Goal: Navigation & Orientation: Find specific page/section

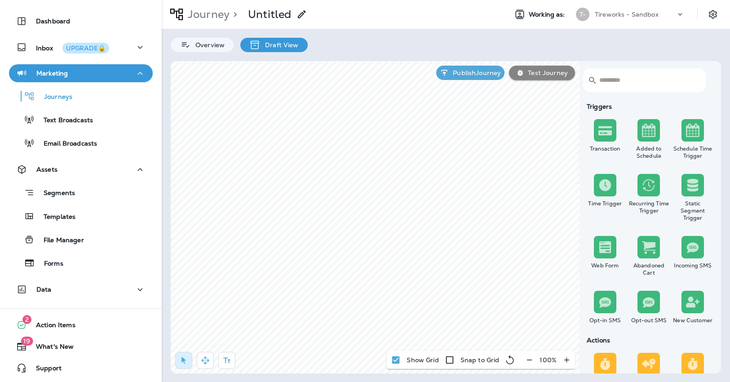
scroll to position [636, 0]
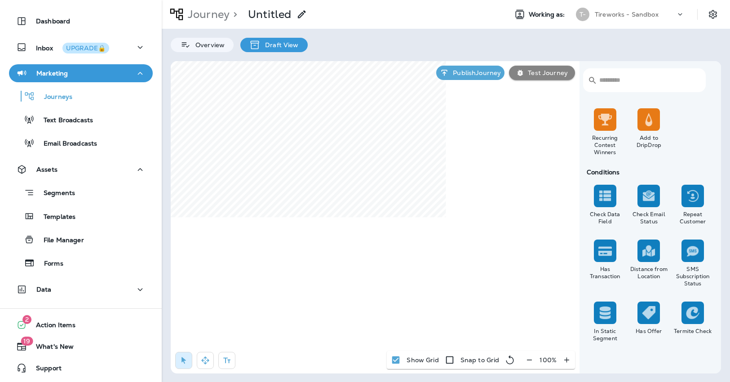
click at [667, 15] on div "Tireworks - Sandbox" at bounding box center [635, 14] width 81 height 13
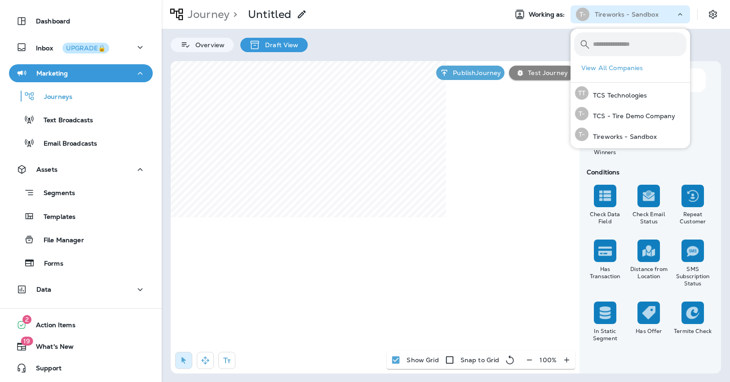
click at [667, 15] on div "Tireworks - Sandbox" at bounding box center [635, 14] width 81 height 13
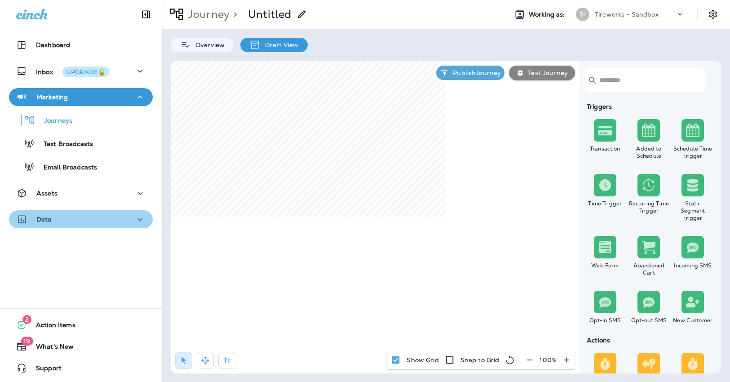
click at [78, 218] on div "Data" at bounding box center [80, 219] width 129 height 11
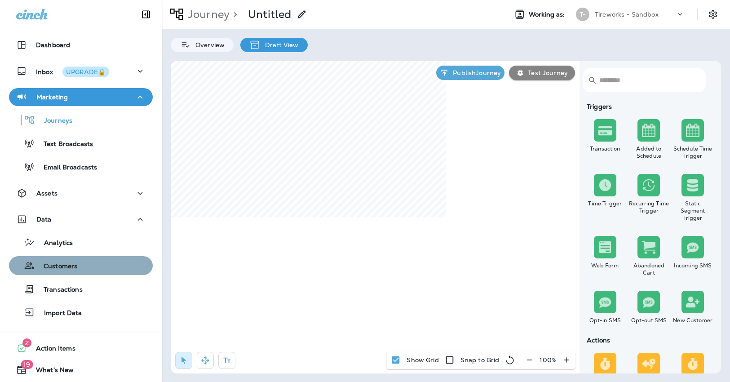
click at [84, 265] on div "Customers" at bounding box center [81, 265] width 137 height 13
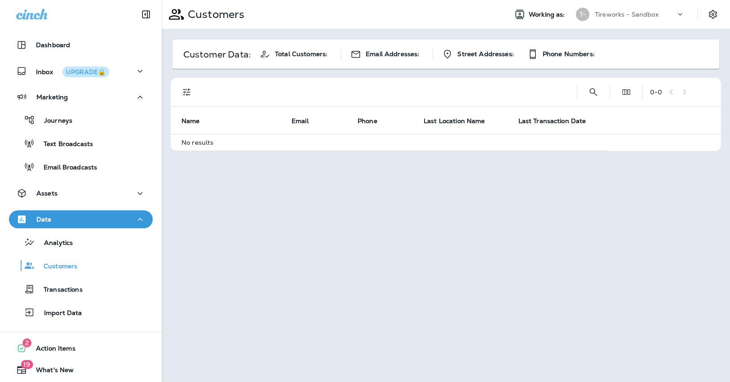
click at [666, 9] on div "Tireworks - Sandbox" at bounding box center [635, 14] width 81 height 13
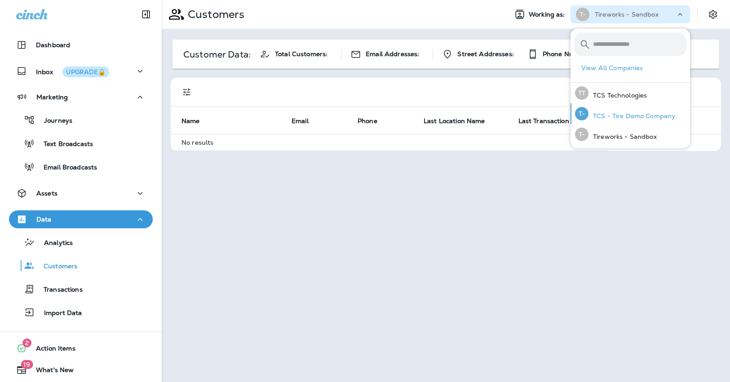
click at [646, 119] on p "TCS - Tire Demo Company" at bounding box center [632, 115] width 87 height 7
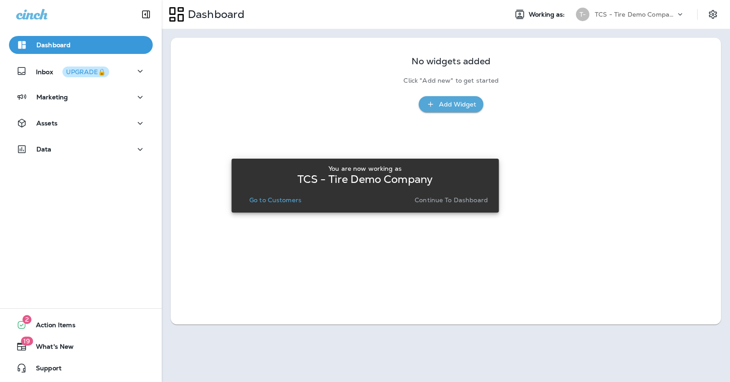
click at [280, 200] on p "Go to Customers" at bounding box center [275, 199] width 52 height 7
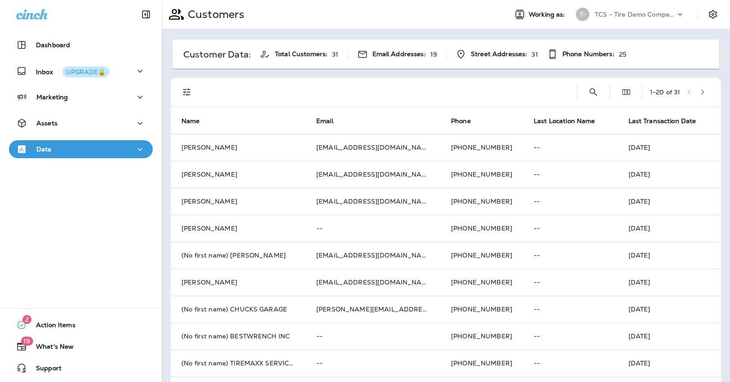
click at [662, 17] on p "TCS - Tire Demo Company" at bounding box center [635, 14] width 81 height 7
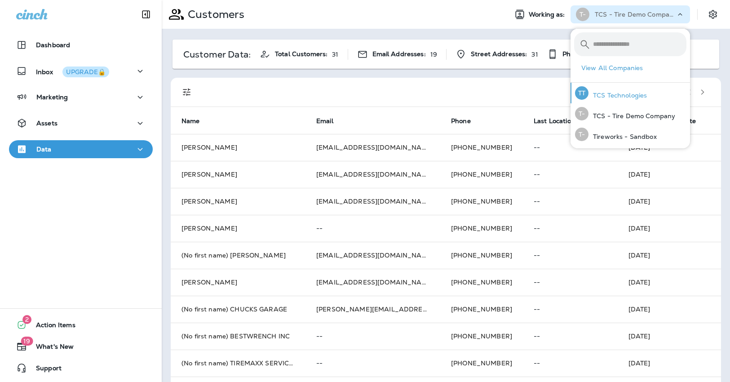
click at [626, 94] on p "TCS Technologies" at bounding box center [618, 95] width 58 height 7
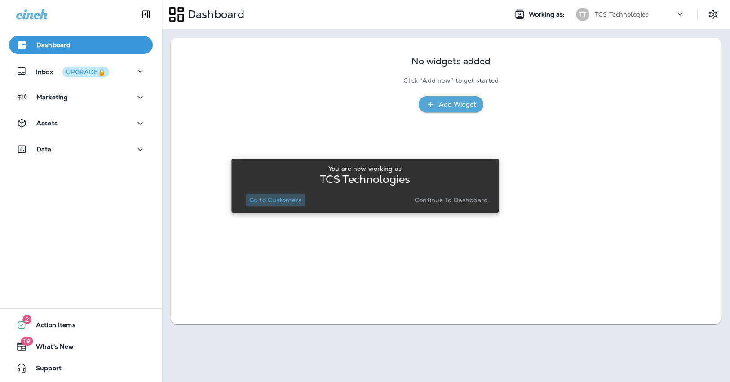
click at [283, 201] on p "Go to Customers" at bounding box center [275, 199] width 52 height 7
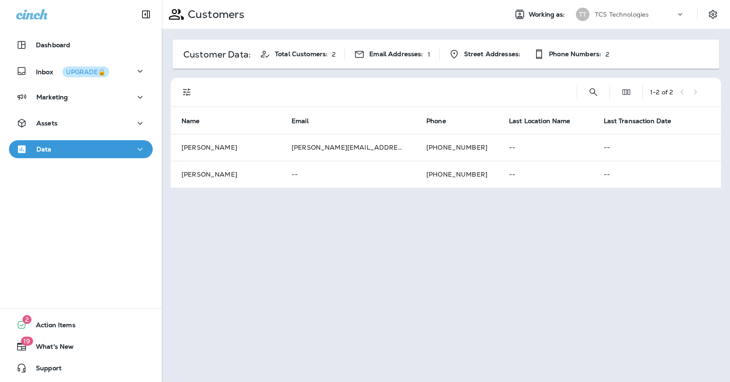
click at [656, 13] on div "TCS Technologies" at bounding box center [635, 14] width 81 height 13
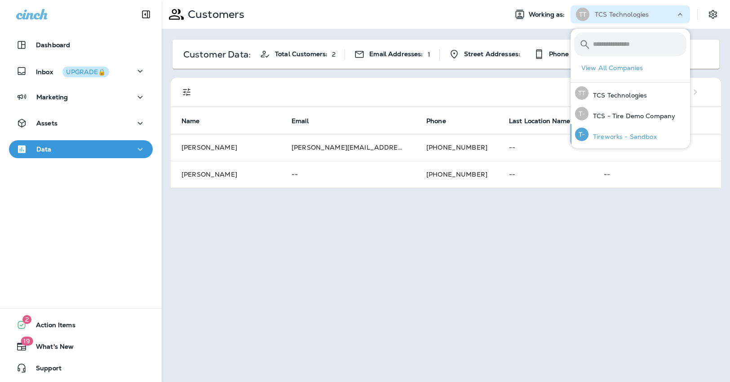
click at [636, 131] on div "T- Tireworks - Sandbox" at bounding box center [616, 134] width 89 height 21
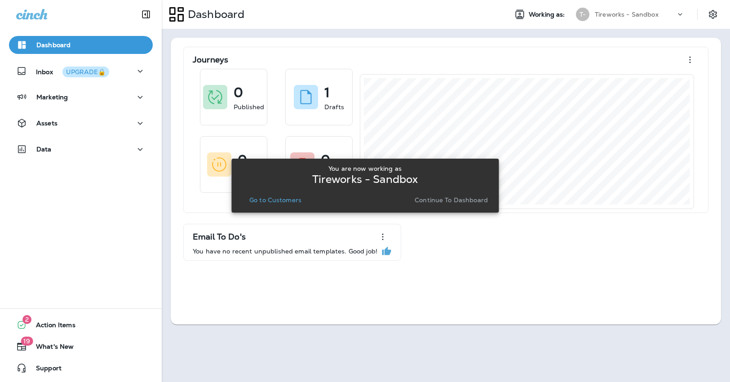
click at [285, 199] on p "Go to Customers" at bounding box center [275, 199] width 52 height 7
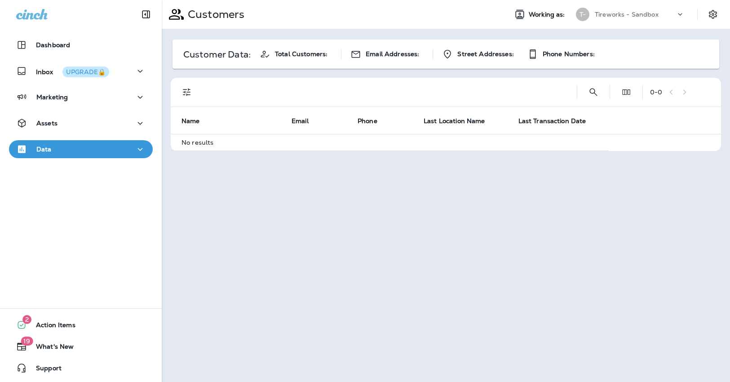
click at [659, 16] on div "Tireworks - Sandbox" at bounding box center [635, 14] width 81 height 13
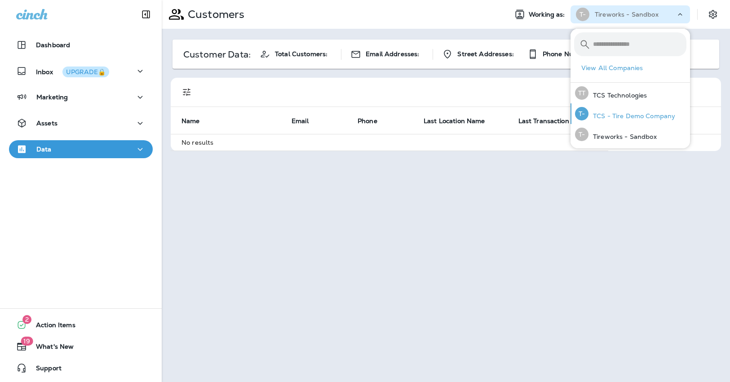
click at [631, 113] on p "TCS - Tire Demo Company" at bounding box center [632, 115] width 87 height 7
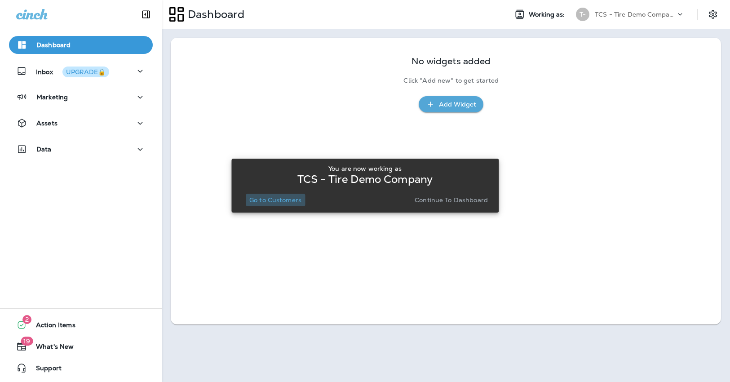
click at [269, 205] on button "Go to Customers" at bounding box center [275, 200] width 59 height 13
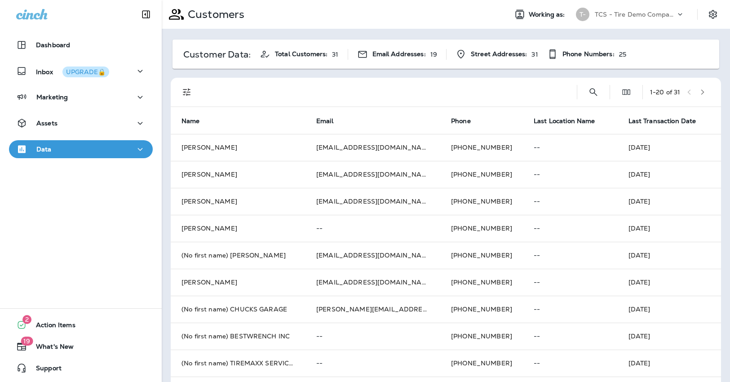
click at [651, 20] on div "TCS - Tire Demo Company" at bounding box center [635, 14] width 81 height 13
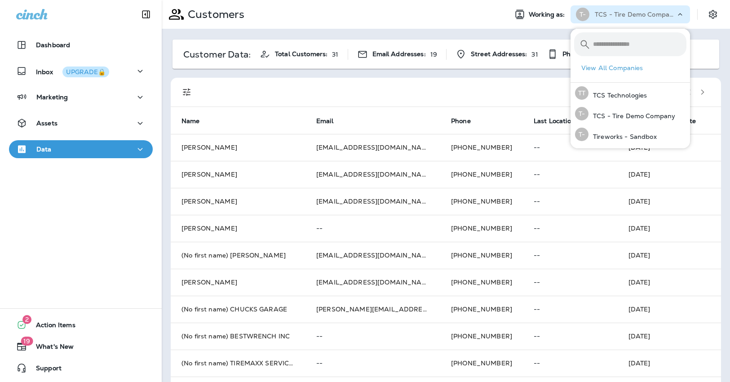
click at [494, 28] on div "Customers Working as: T- TCS - Tire Demo Company" at bounding box center [446, 14] width 569 height 29
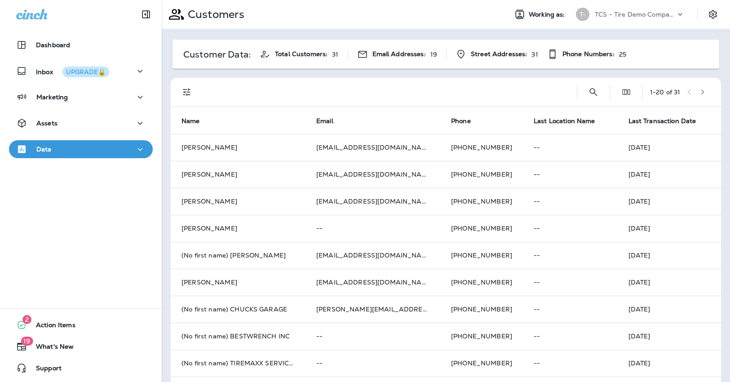
click at [672, 15] on p "TCS - Tire Demo Company" at bounding box center [635, 14] width 81 height 7
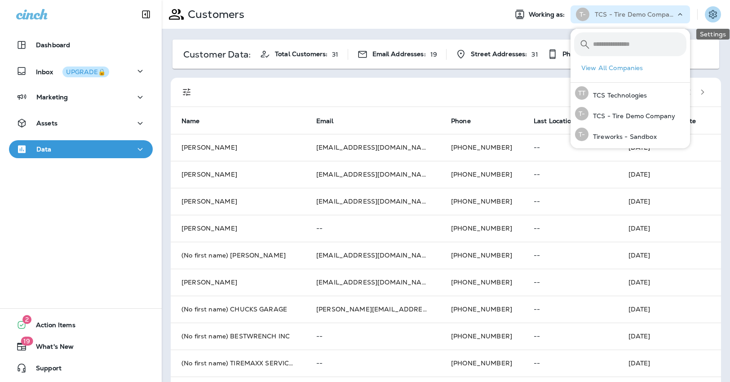
click at [710, 17] on icon "Settings" at bounding box center [713, 14] width 8 height 9
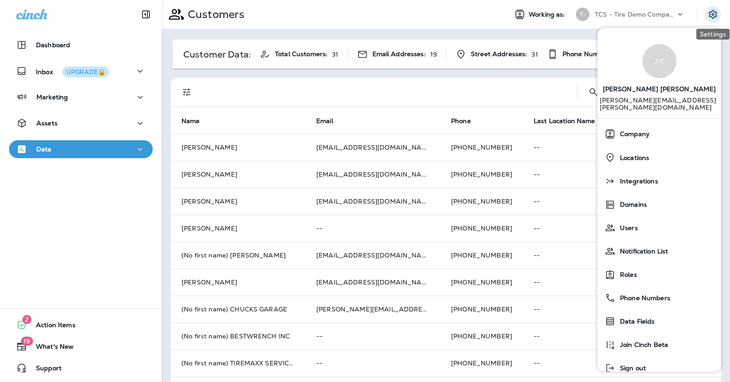
click at [710, 17] on icon "Settings" at bounding box center [713, 14] width 8 height 9
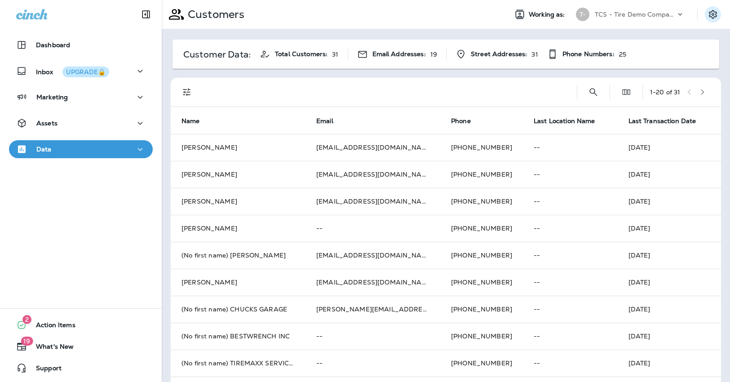
click at [711, 14] on icon "Settings" at bounding box center [713, 14] width 11 height 11
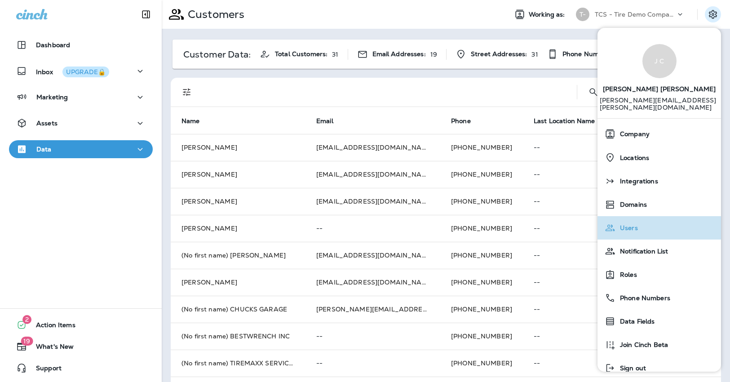
click at [636, 224] on span "Users" at bounding box center [627, 228] width 22 height 8
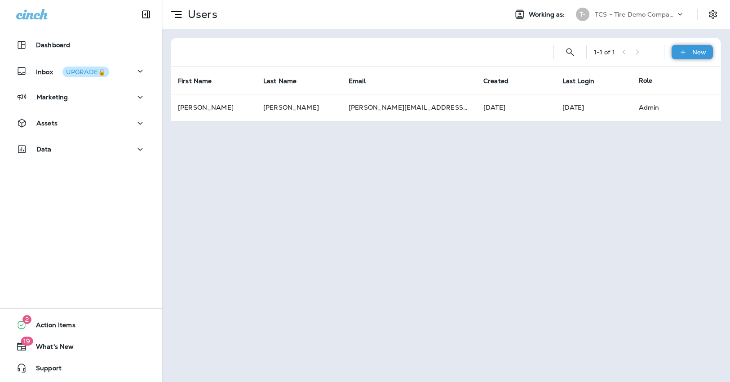
click at [699, 54] on p "New" at bounding box center [700, 52] width 14 height 7
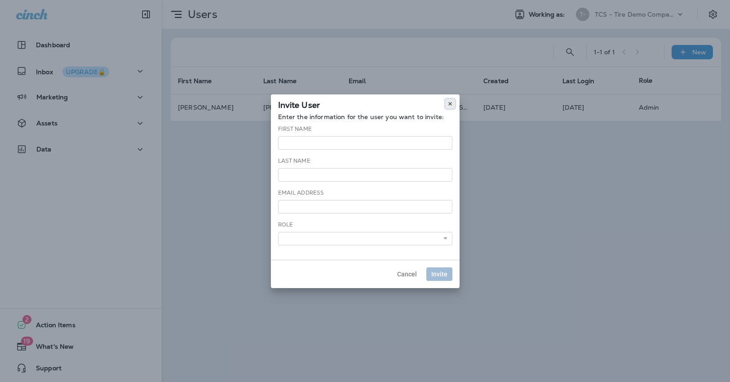
click at [451, 103] on icon at bounding box center [450, 103] width 5 height 5
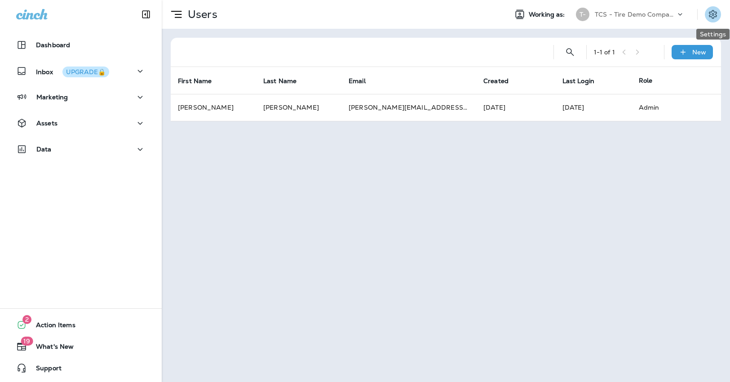
click at [712, 15] on icon "Settings" at bounding box center [713, 14] width 8 height 9
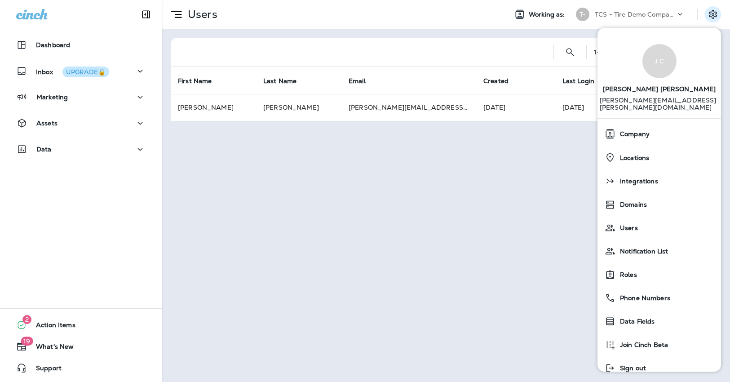
click at [572, 195] on div "Users Working as: T- TCS - Tire Demo Company 1 - 1 of 1 New First Name Last Nam…" at bounding box center [446, 191] width 569 height 382
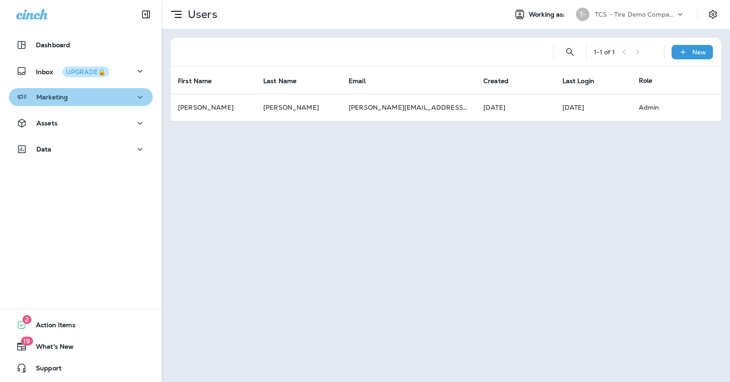
click at [138, 94] on icon "button" at bounding box center [140, 97] width 11 height 11
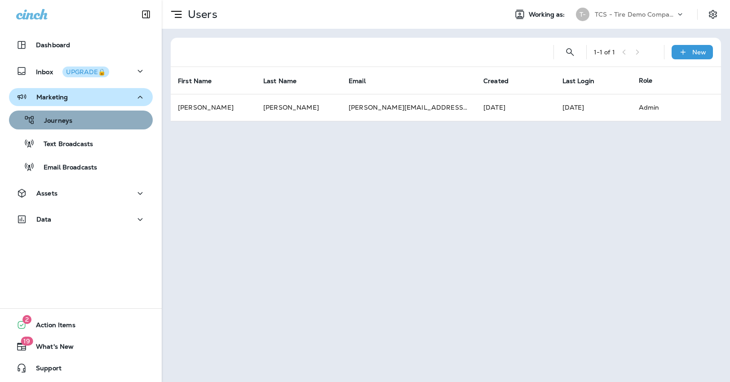
click at [58, 121] on p "Journeys" at bounding box center [53, 121] width 37 height 9
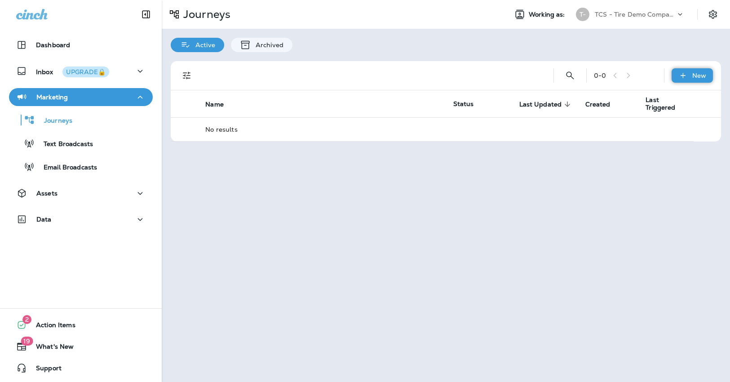
click at [702, 79] on p "New" at bounding box center [700, 75] width 14 height 7
click at [684, 120] on p "New Folder" at bounding box center [680, 118] width 39 height 7
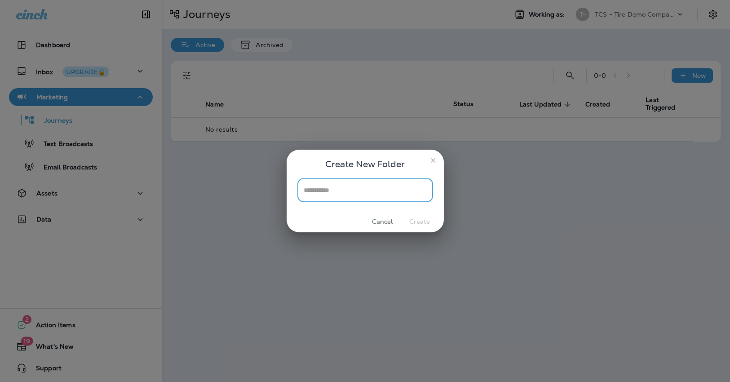
click at [431, 160] on icon "close" at bounding box center [433, 160] width 7 height 7
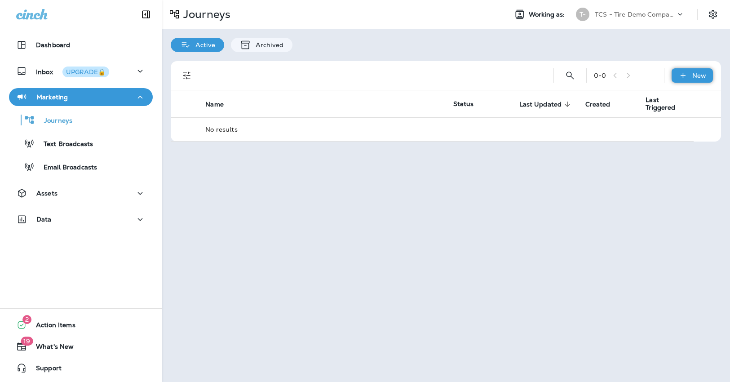
click at [700, 72] on p "New" at bounding box center [700, 75] width 14 height 7
click at [697, 80] on div "New" at bounding box center [692, 75] width 41 height 14
click at [79, 223] on div "Data" at bounding box center [80, 219] width 129 height 11
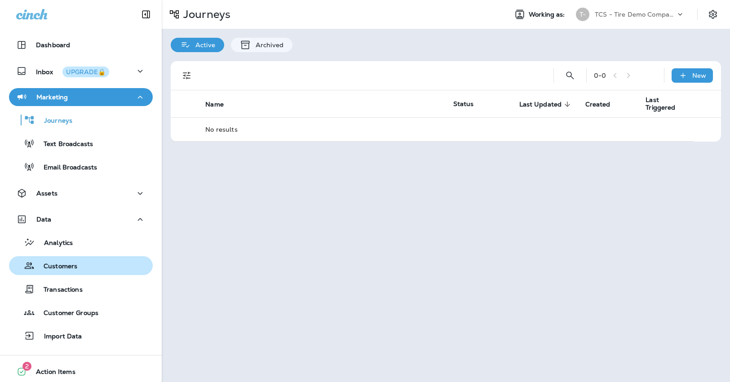
click at [92, 266] on div "Customers" at bounding box center [81, 265] width 137 height 13
